Goal: Check status: Check status

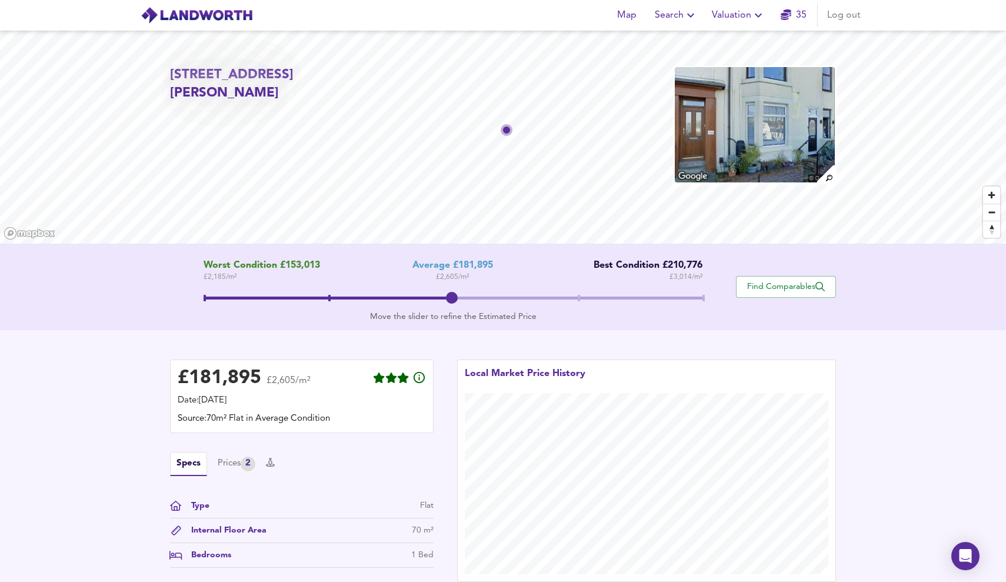
click at [753, 22] on span "Valuation" at bounding box center [739, 15] width 54 height 16
click at [733, 58] on li "Valuation Report History" at bounding box center [738, 63] width 141 height 21
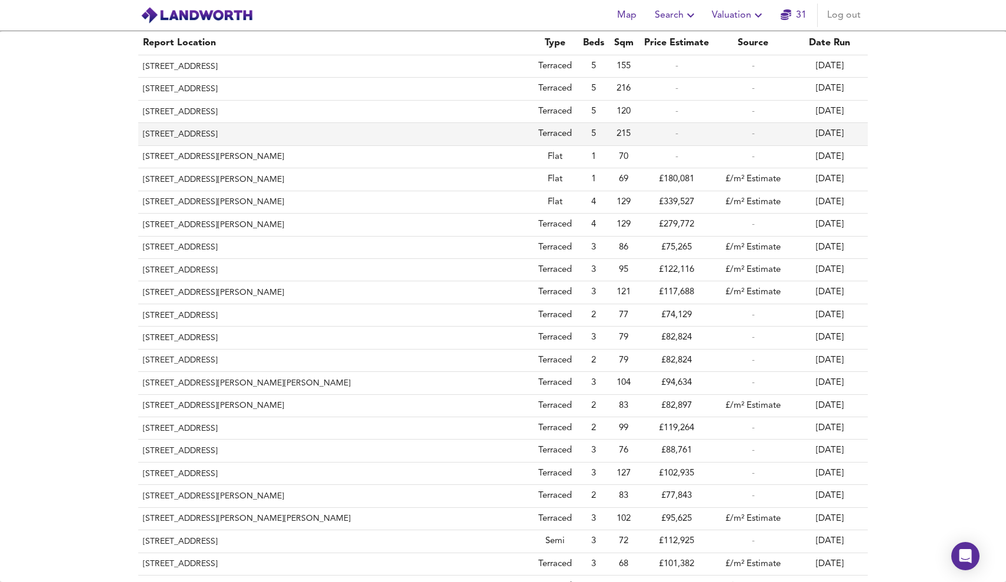
click at [654, 124] on td "-" at bounding box center [676, 134] width 76 height 22
click at [484, 128] on th "[STREET_ADDRESS]" at bounding box center [334, 134] width 393 height 22
